Goal: Task Accomplishment & Management: Use online tool/utility

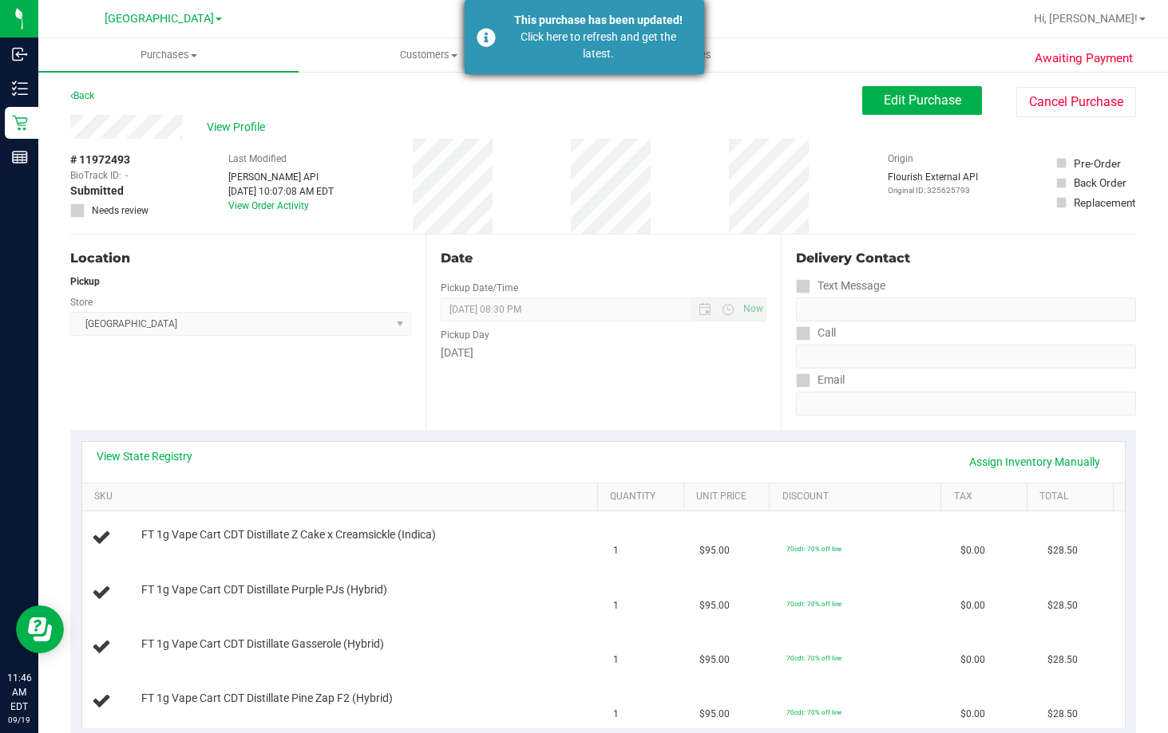
click at [605, 61] on div "Click here to refresh and get the latest." at bounding box center [598, 46] width 188 height 34
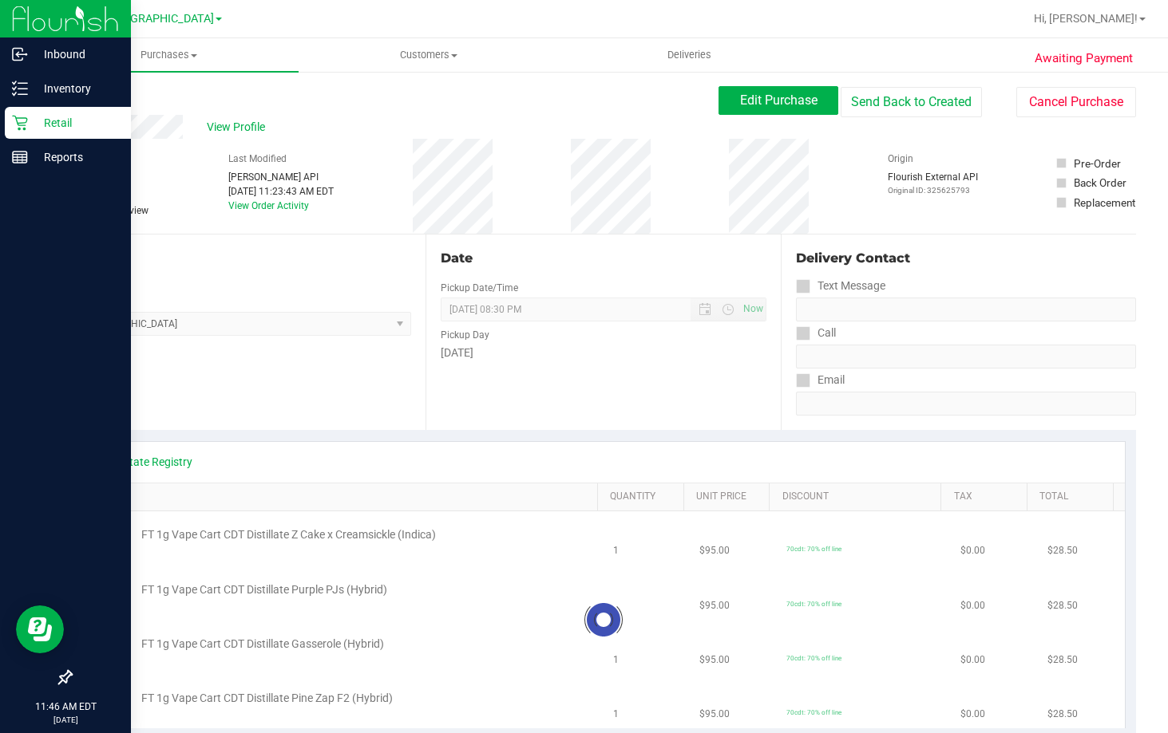
click at [59, 121] on p "Retail" at bounding box center [76, 122] width 96 height 19
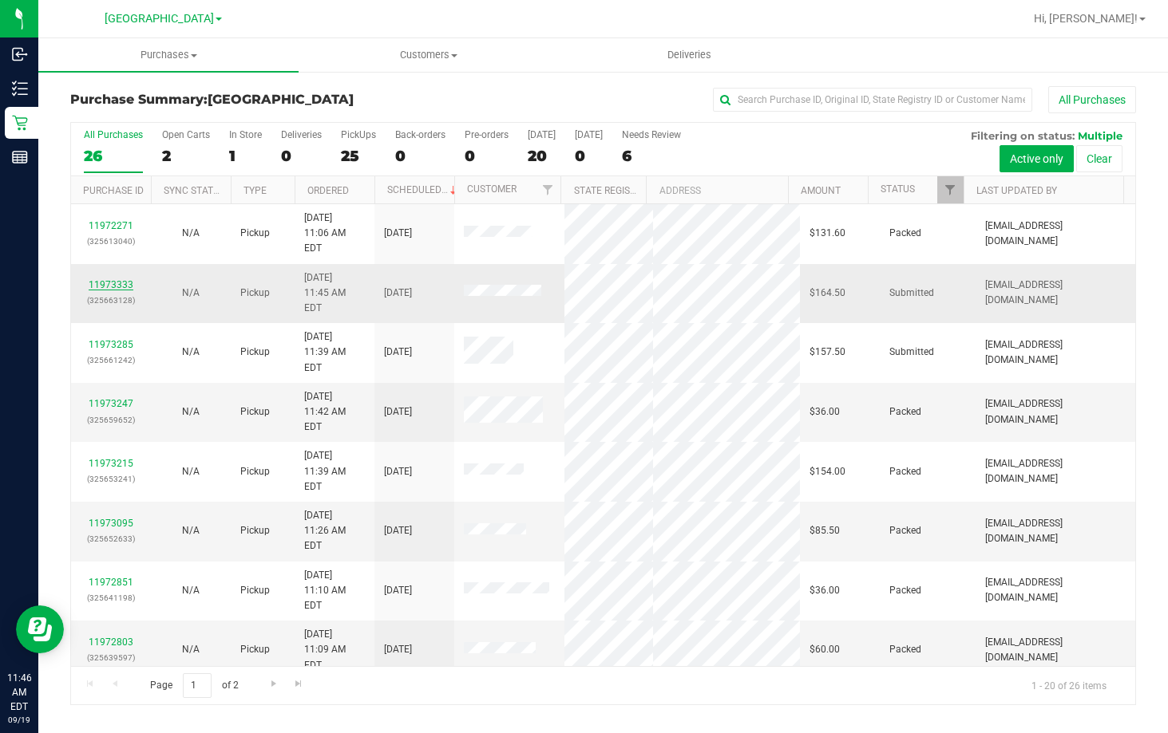
click at [112, 279] on link "11973333" at bounding box center [111, 284] width 45 height 11
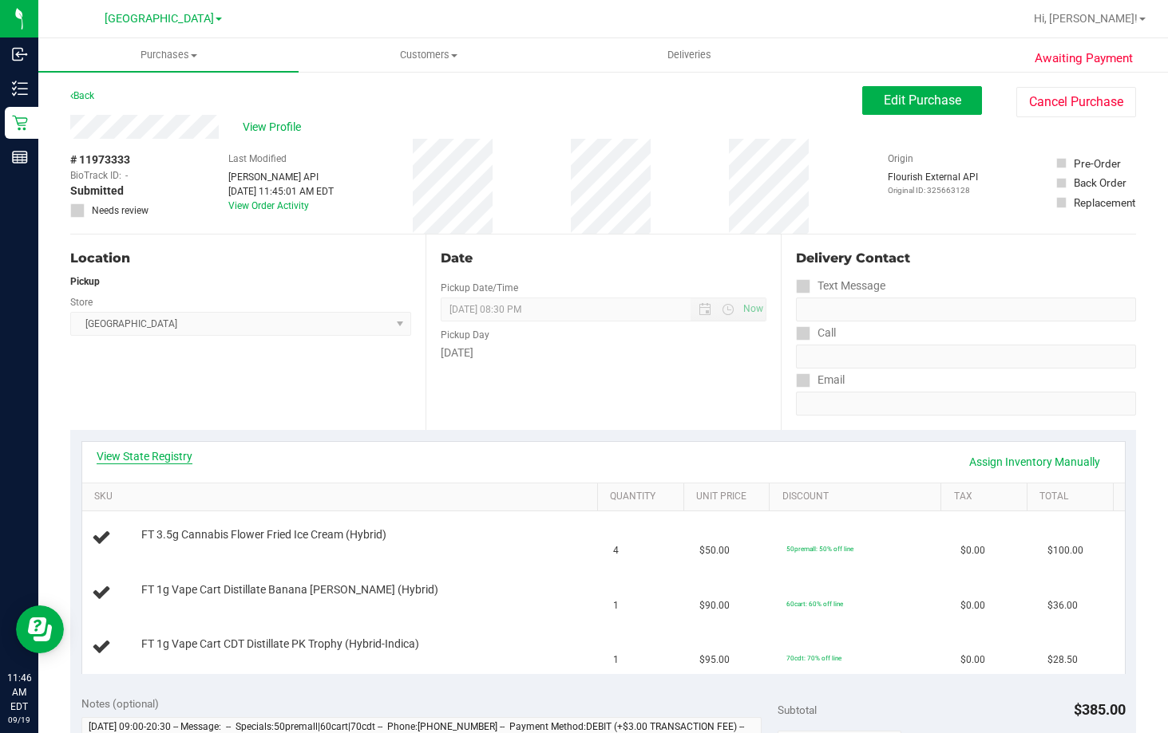
click at [163, 455] on link "View State Registry" at bounding box center [145, 457] width 96 height 16
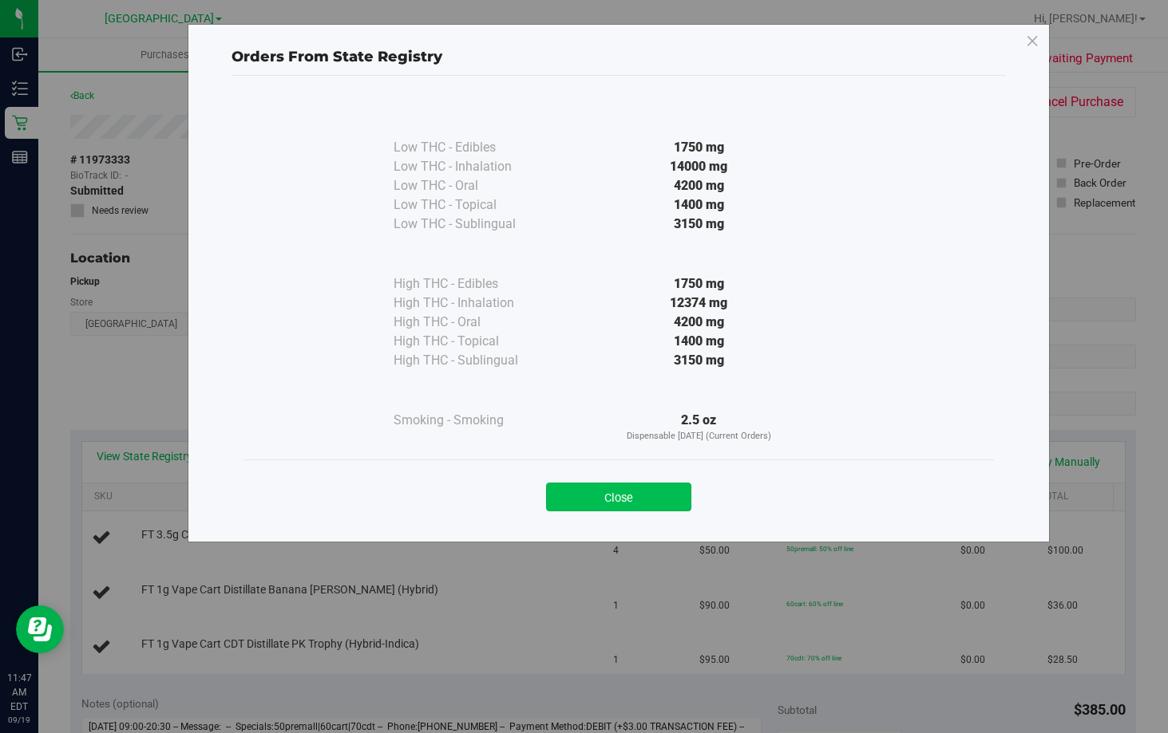
click at [619, 506] on button "Close" at bounding box center [618, 497] width 145 height 29
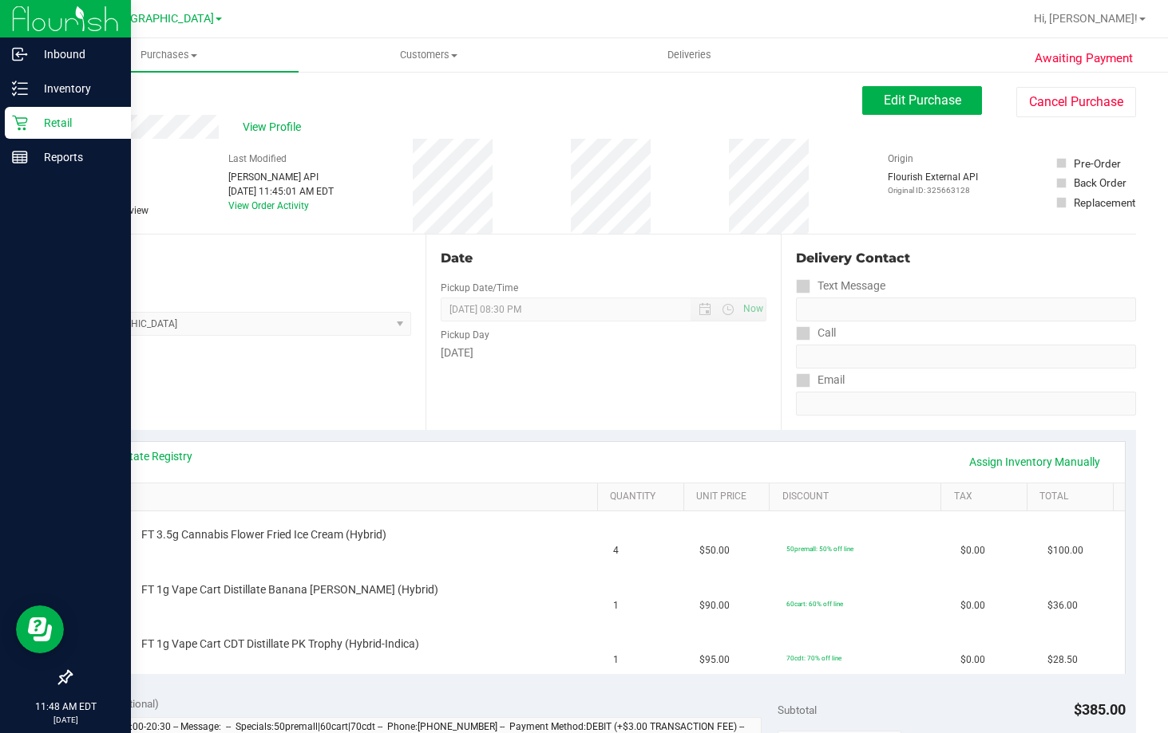
click at [39, 125] on p "Retail" at bounding box center [76, 122] width 96 height 19
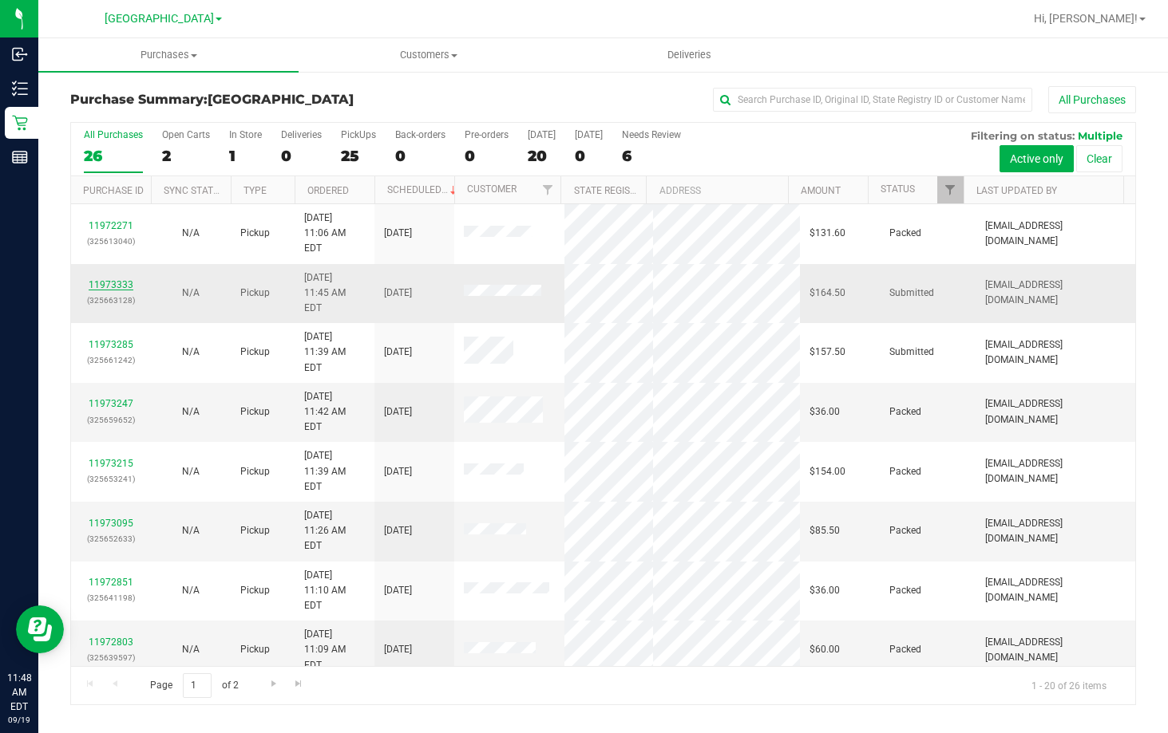
click at [112, 279] on link "11973333" at bounding box center [111, 284] width 45 height 11
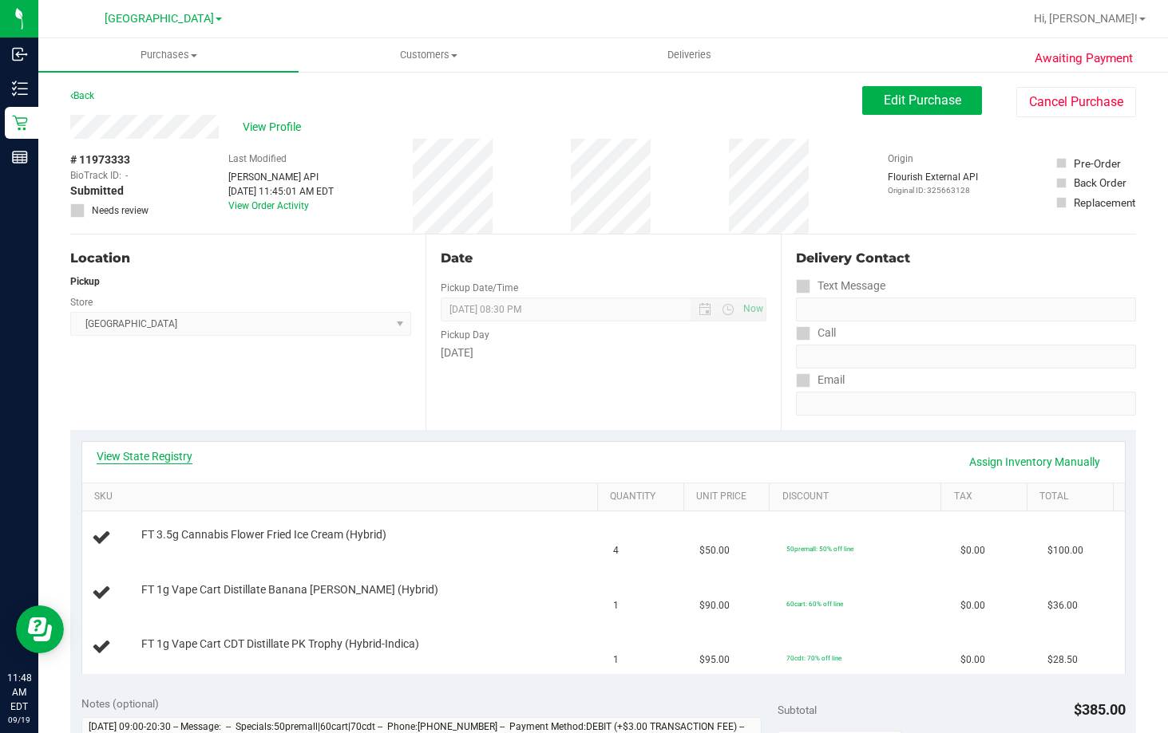
click at [140, 461] on link "View State Registry" at bounding box center [145, 457] width 96 height 16
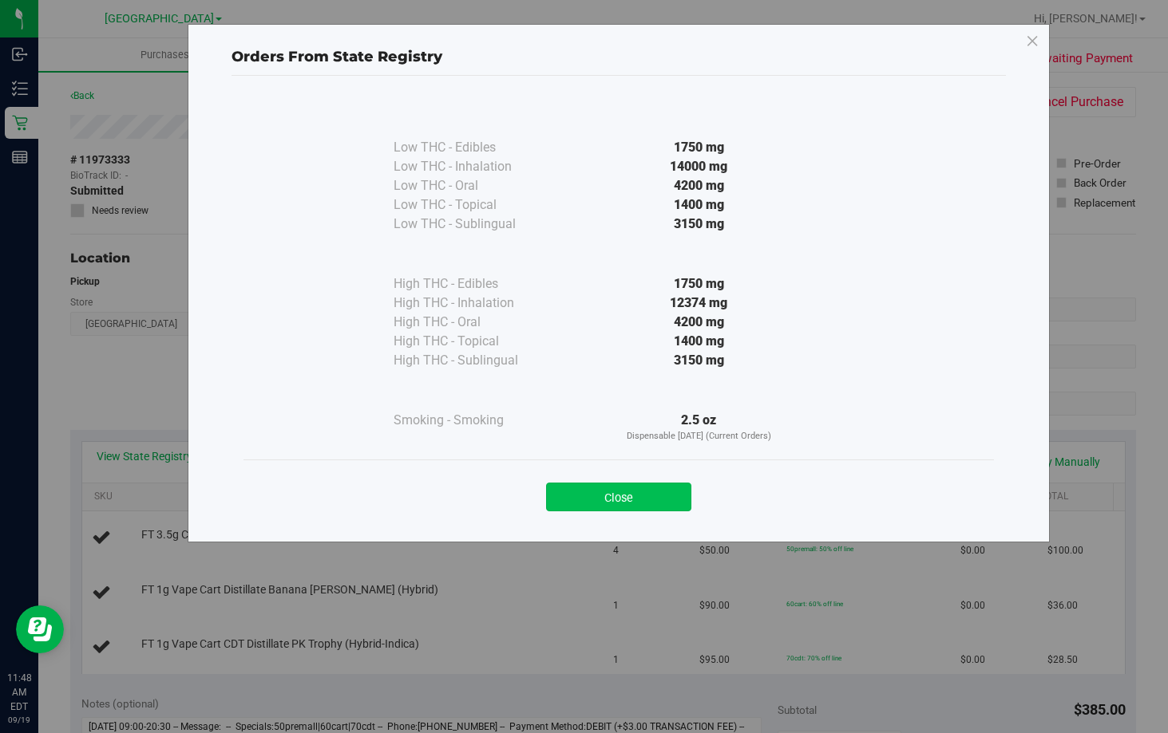
click at [667, 502] on button "Close" at bounding box center [618, 497] width 145 height 29
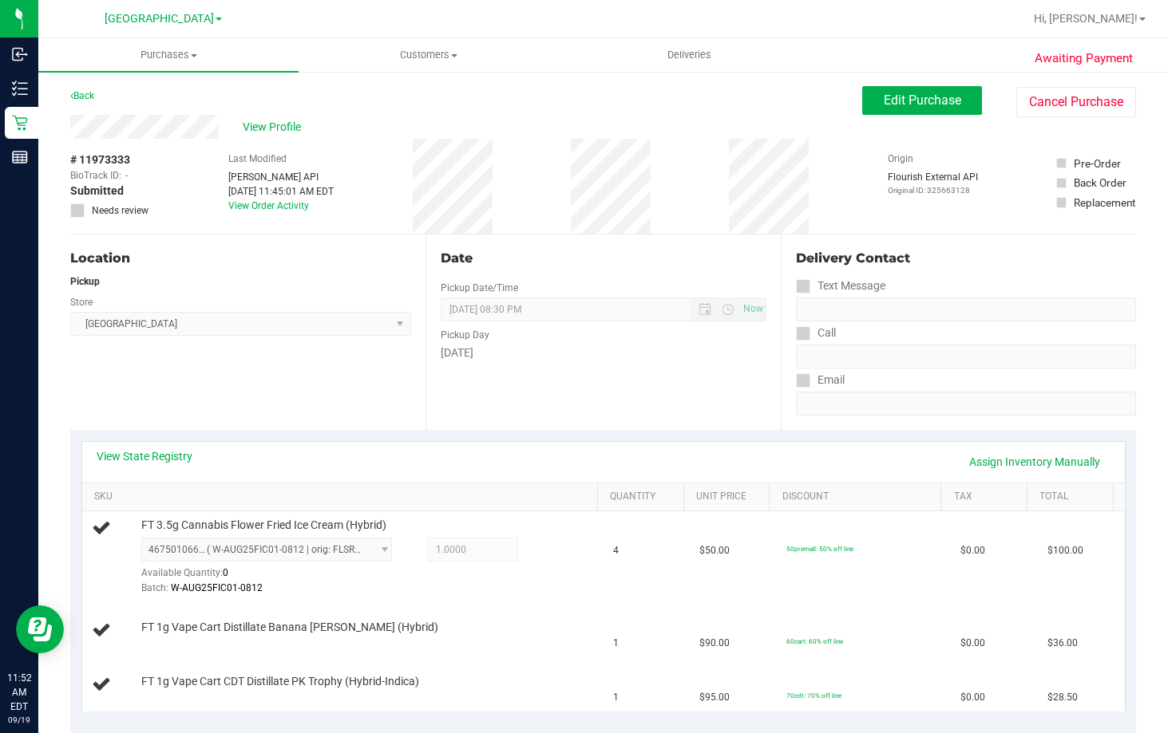
click at [710, 410] on div "Date Pickup Date/Time [DATE] Now [DATE] 08:30 PM Now Pickup Day [DATE]" at bounding box center [602, 333] width 355 height 196
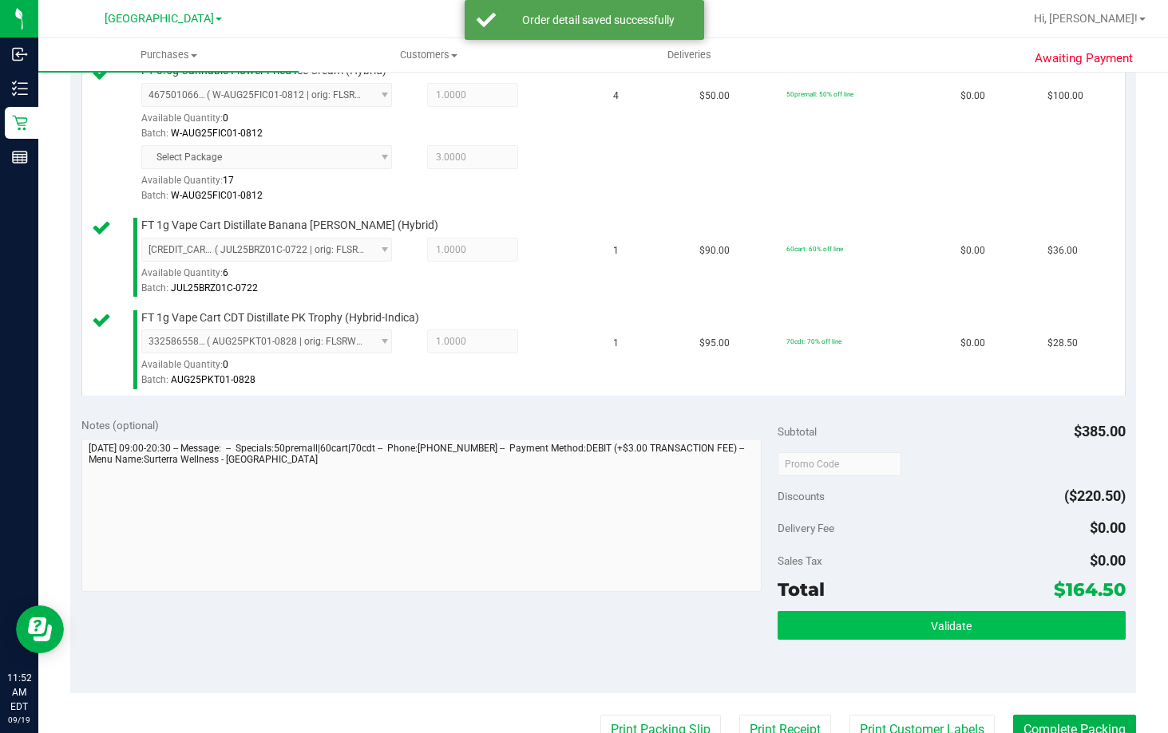
scroll to position [559, 0]
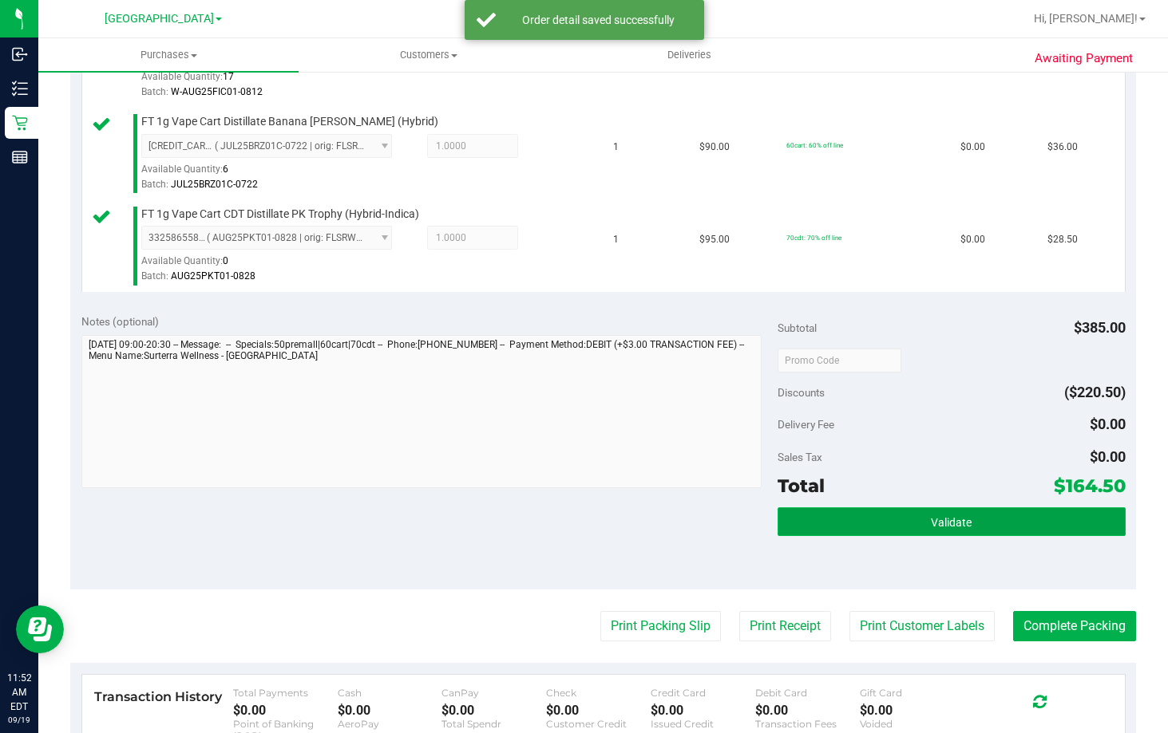
click at [942, 518] on span "Validate" at bounding box center [951, 522] width 41 height 13
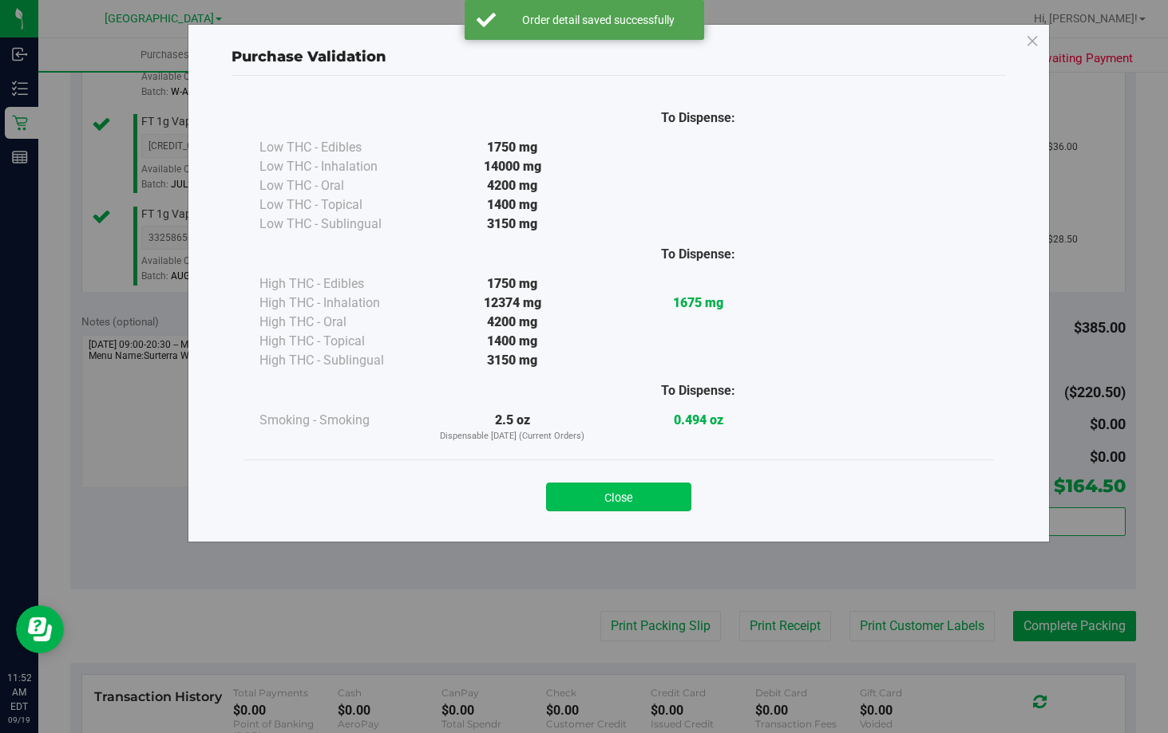
click at [648, 501] on button "Close" at bounding box center [618, 497] width 145 height 29
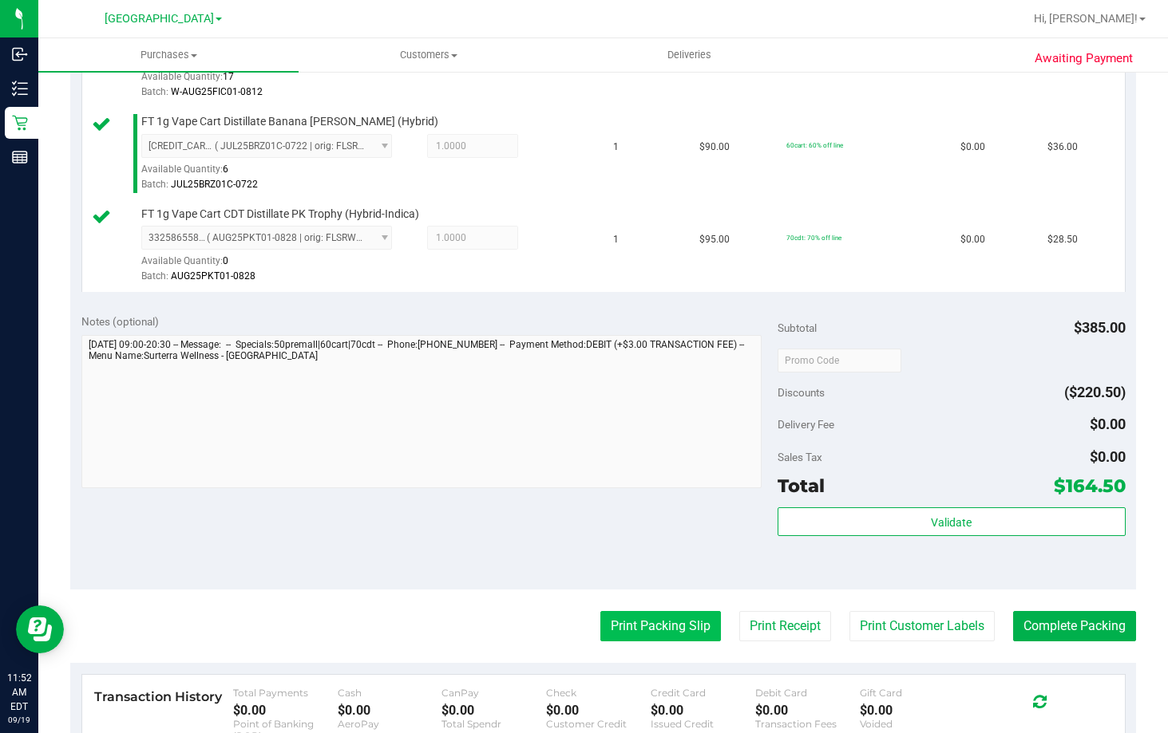
click at [636, 619] on button "Print Packing Slip" at bounding box center [660, 626] width 121 height 30
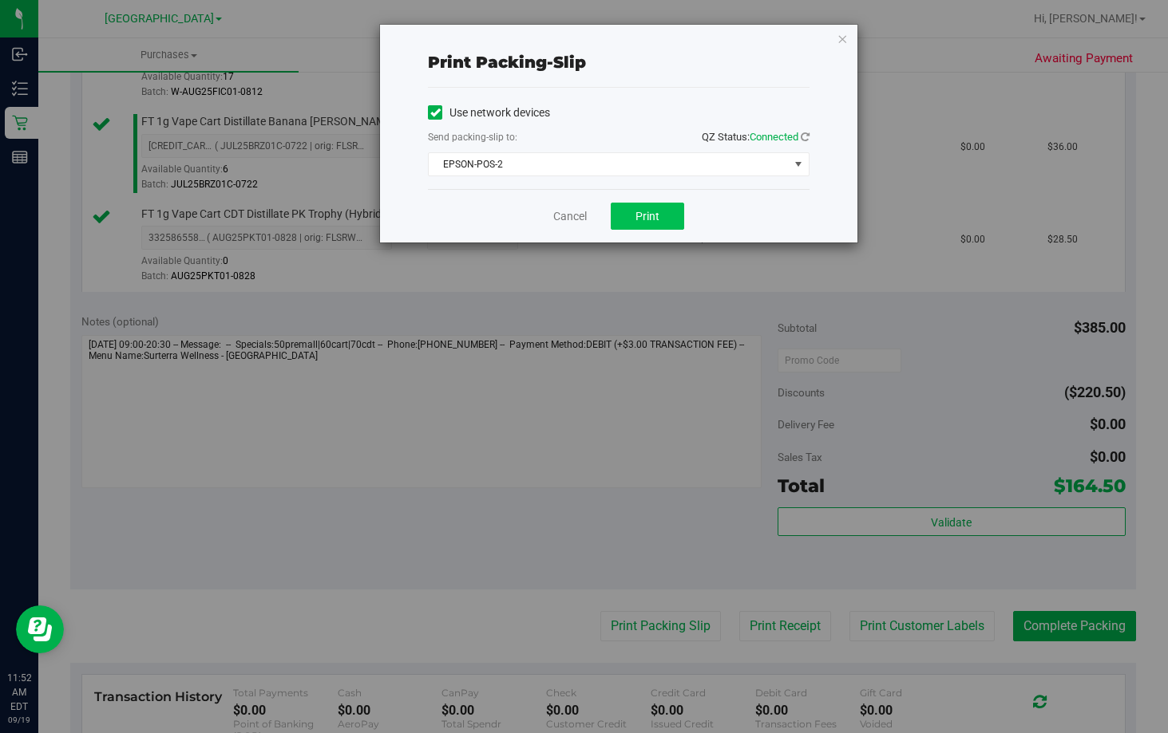
drag, startPoint x: 688, startPoint y: 233, endPoint x: 667, endPoint y: 216, distance: 26.7
click at [684, 229] on div "Cancel Print" at bounding box center [618, 215] width 381 height 53
click at [662, 213] on button "Print" at bounding box center [647, 216] width 73 height 27
click at [576, 220] on link "Cancel" at bounding box center [570, 216] width 34 height 17
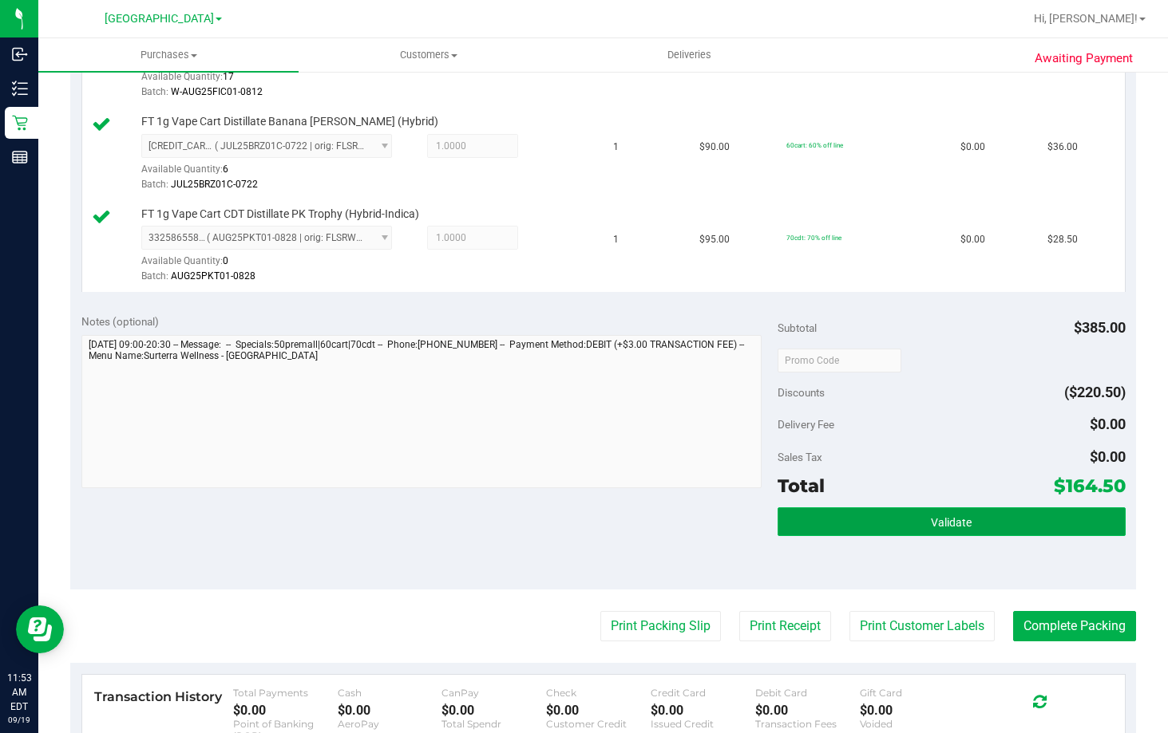
click at [963, 519] on button "Validate" at bounding box center [951, 522] width 348 height 29
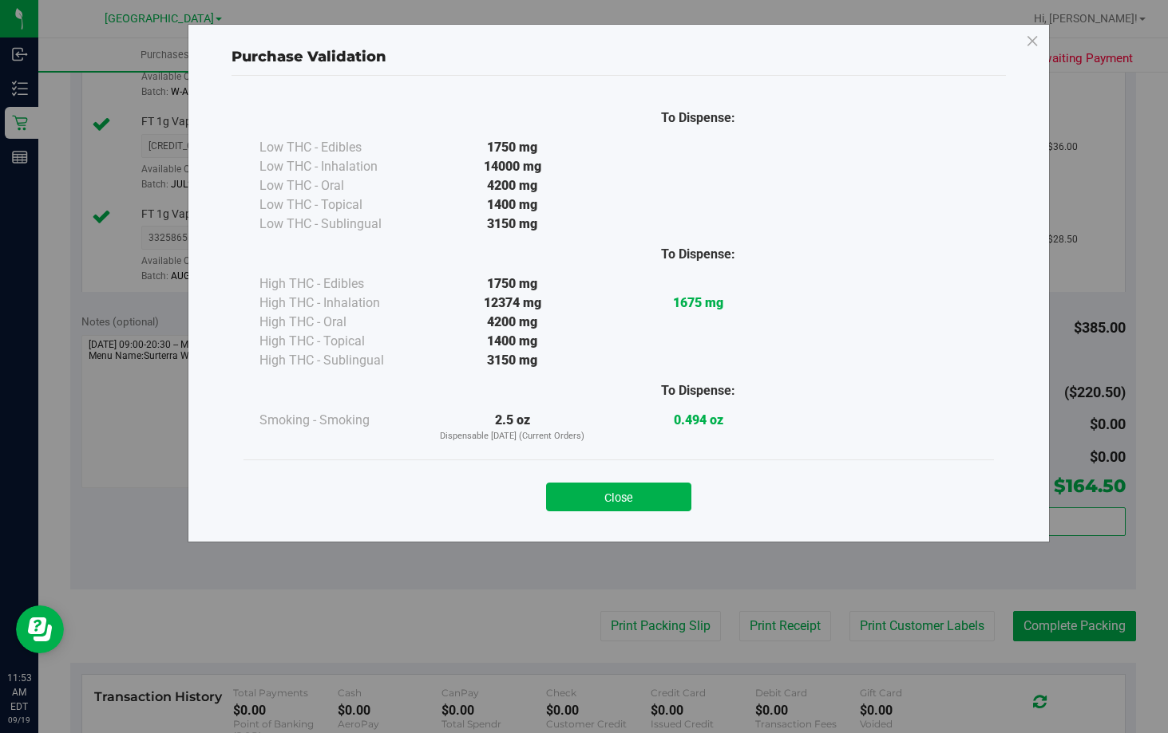
drag, startPoint x: 620, startPoint y: 494, endPoint x: 686, endPoint y: 484, distance: 66.3
click at [622, 492] on button "Close" at bounding box center [618, 497] width 145 height 29
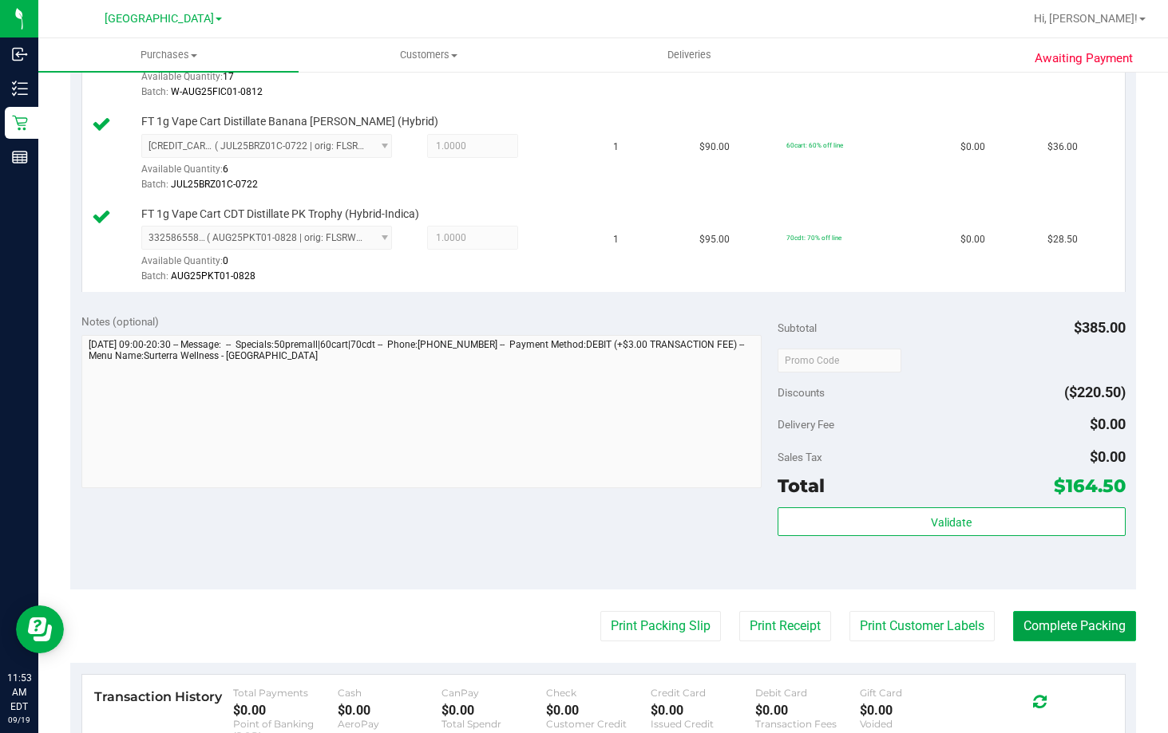
drag, startPoint x: 1083, startPoint y: 622, endPoint x: 1065, endPoint y: 629, distance: 19.0
click at [1075, 623] on button "Complete Packing" at bounding box center [1074, 626] width 123 height 30
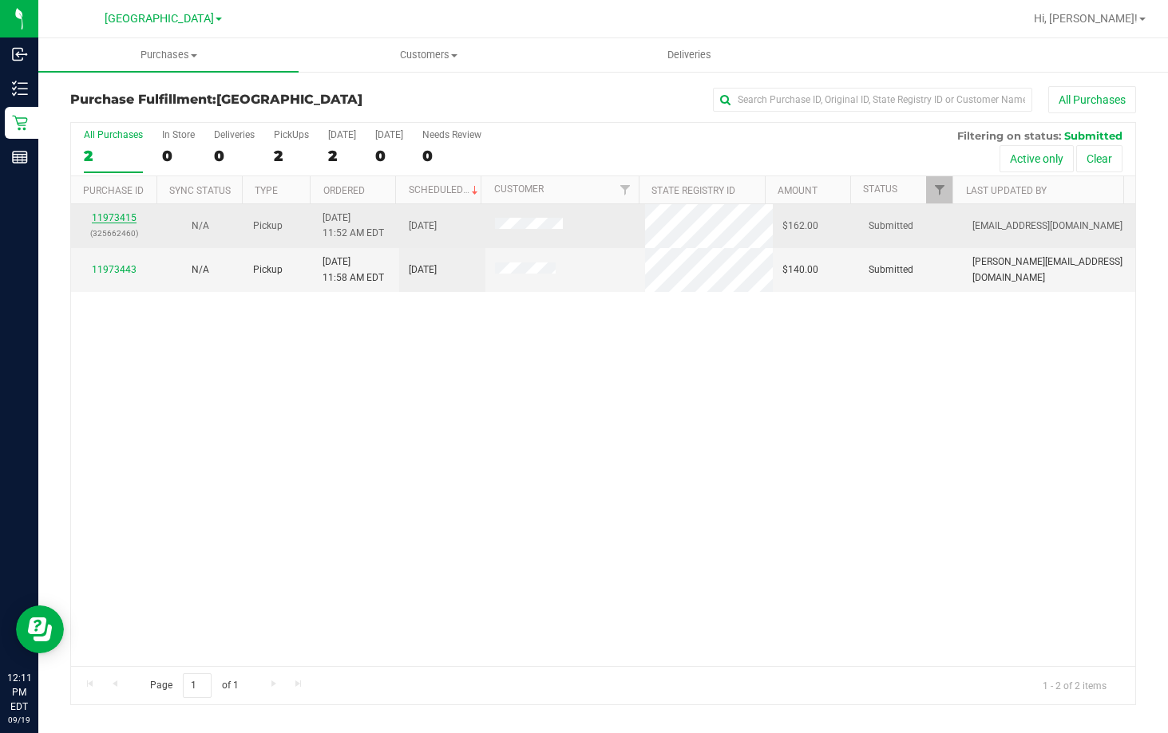
click at [109, 222] on link "11973415" at bounding box center [114, 217] width 45 height 11
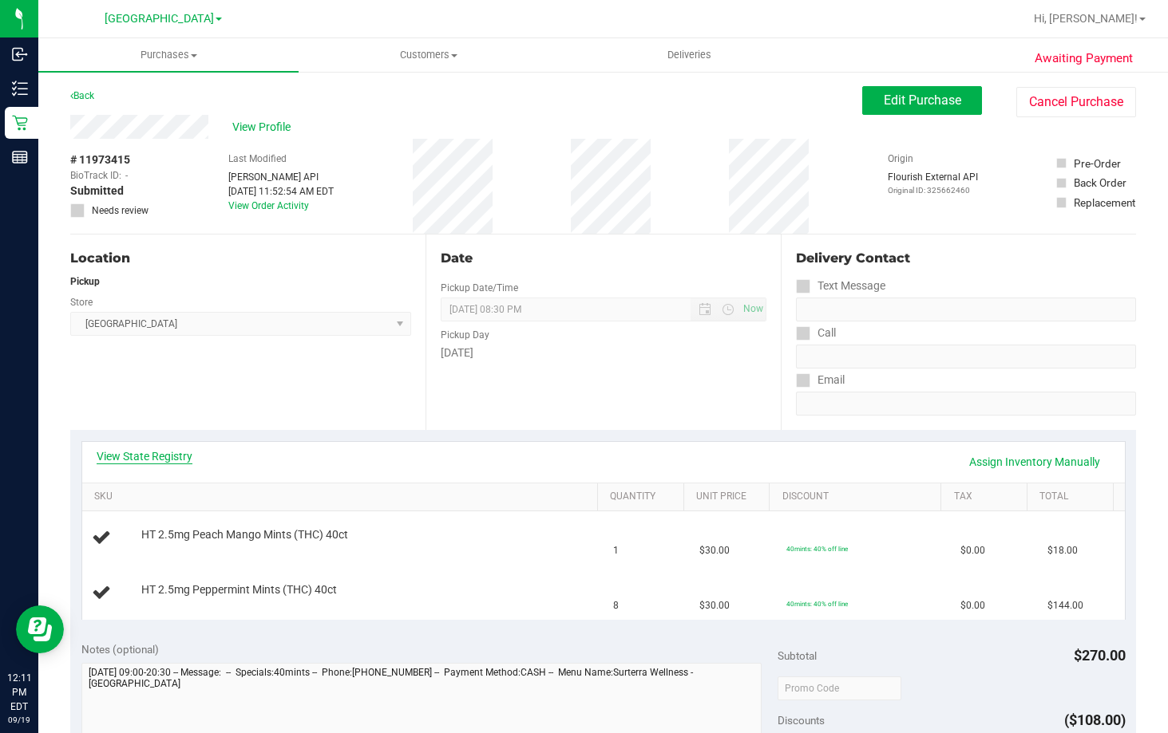
click at [148, 456] on link "View State Registry" at bounding box center [145, 457] width 96 height 16
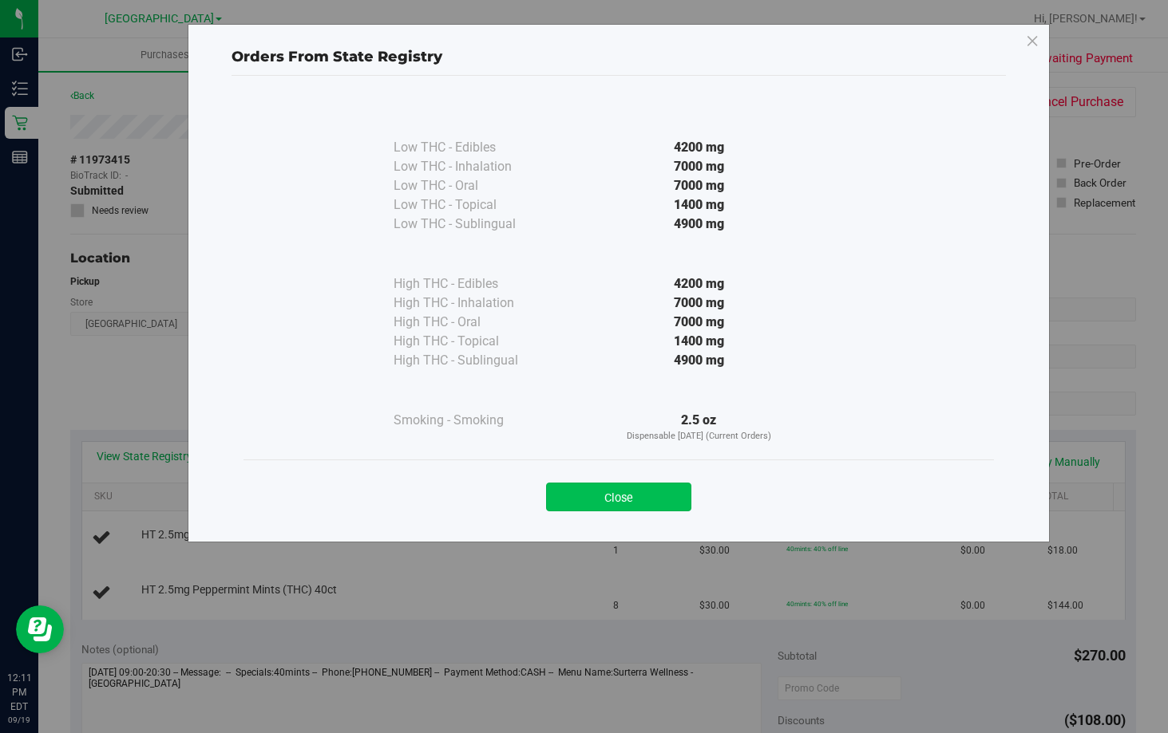
click at [629, 490] on button "Close" at bounding box center [618, 497] width 145 height 29
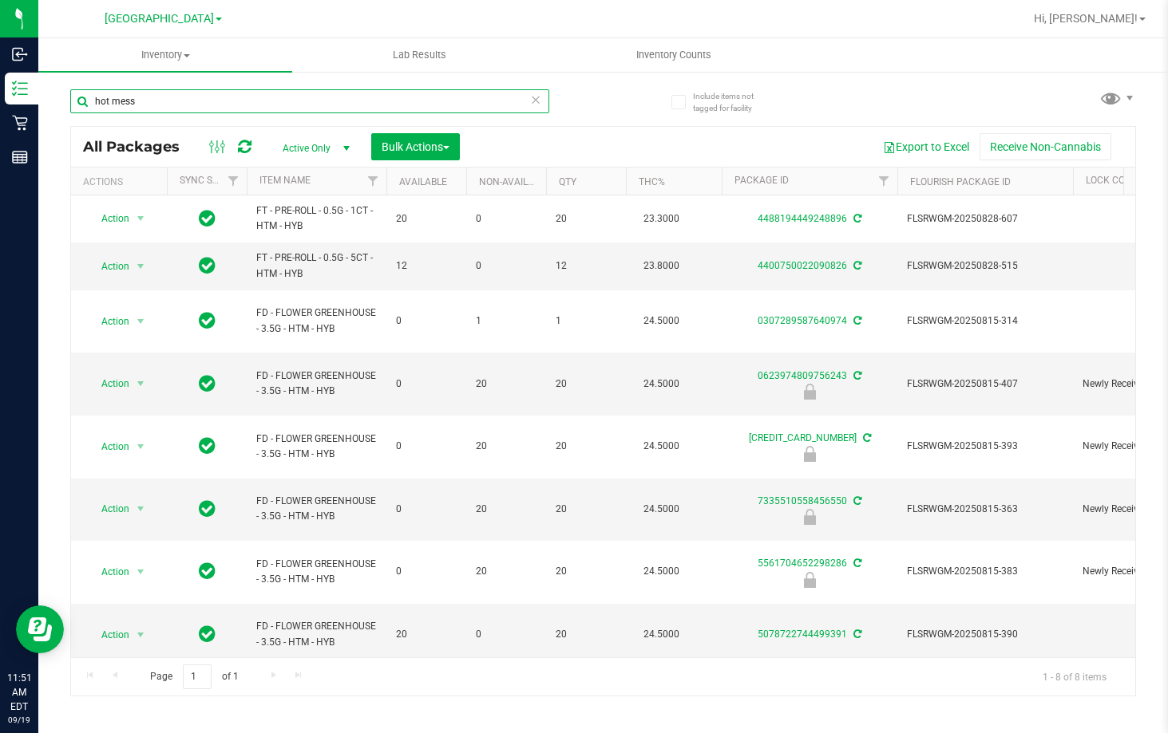
drag, startPoint x: 179, startPoint y: 101, endPoint x: -6, endPoint y: 100, distance: 184.4
click at [0, 100] on html "Inbound Inventory Retail Reports 11:51 AM EDT 09/19/2025 09/19 Lakeland WC Bran…" at bounding box center [584, 366] width 1168 height 733
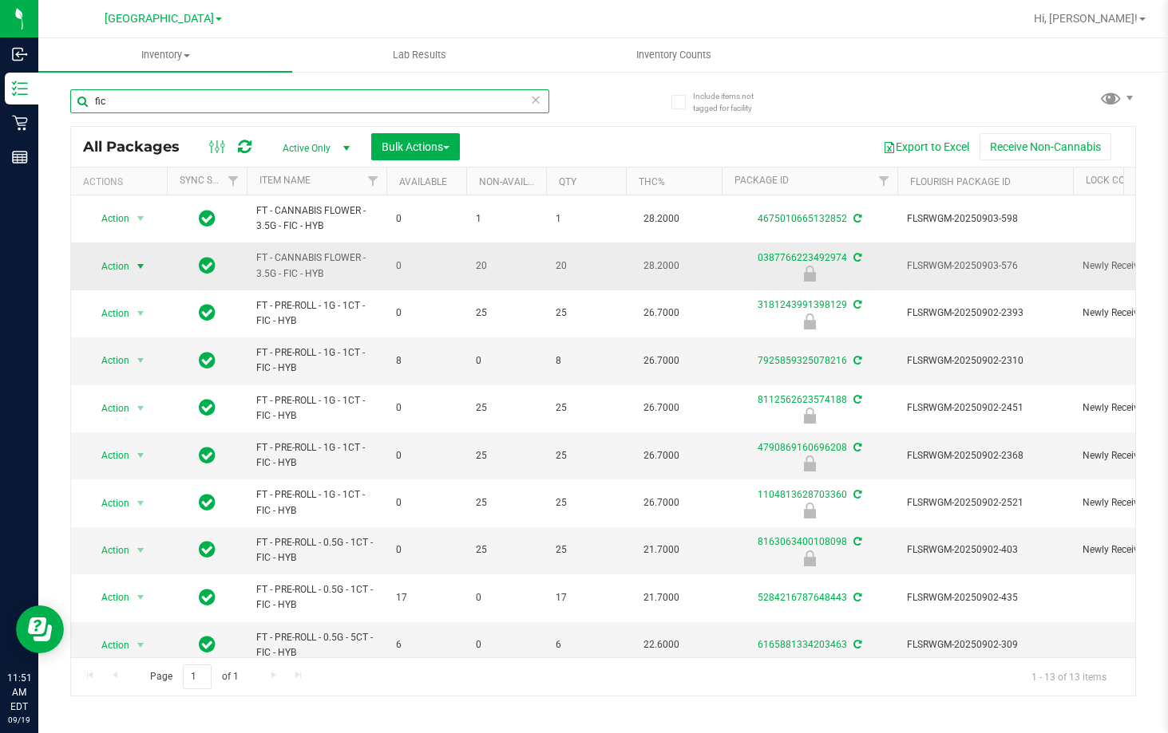
type input "fic"
click at [121, 267] on span "Action" at bounding box center [108, 266] width 43 height 22
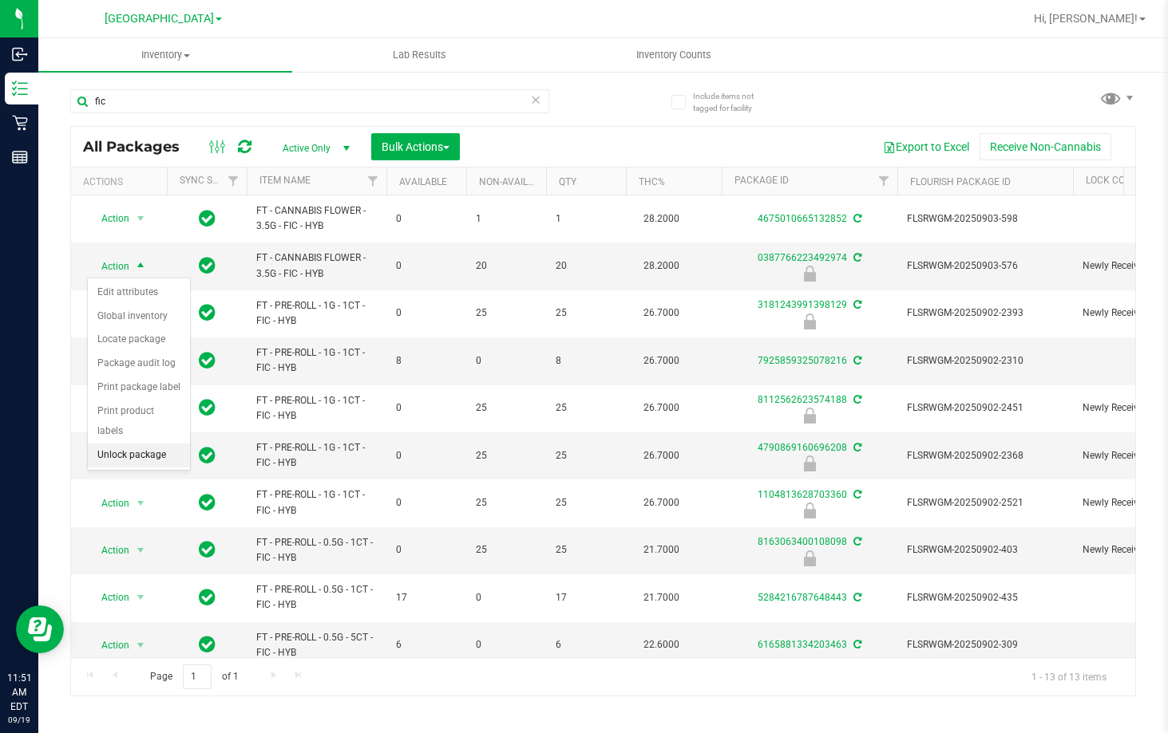
click at [140, 444] on li "Unlock package" at bounding box center [139, 456] width 102 height 24
